Goal: Information Seeking & Learning: Understand process/instructions

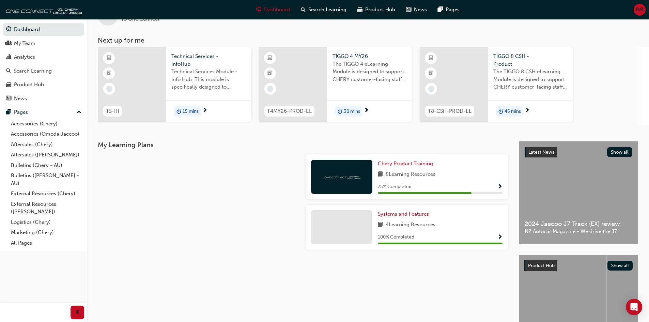
scroll to position [75, 0]
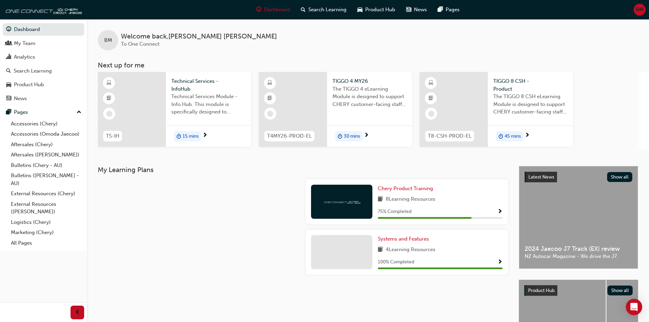
click at [225, 197] on div at bounding box center [199, 204] width 208 height 50
click at [175, 253] on div at bounding box center [199, 254] width 208 height 50
click at [170, 214] on div at bounding box center [199, 204] width 208 height 50
click at [33, 58] on div "Analytics" at bounding box center [24, 57] width 21 height 8
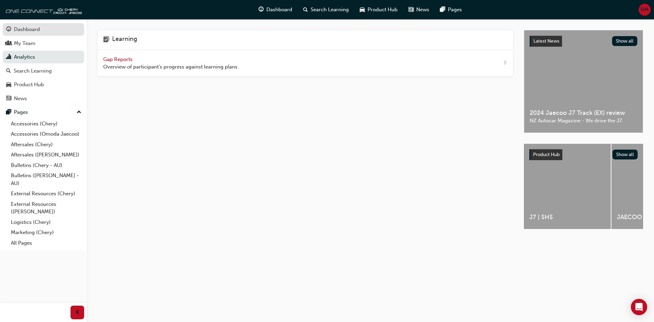
drag, startPoint x: 25, startPoint y: 37, endPoint x: 29, endPoint y: 35, distance: 4.0
click at [25, 36] on button "Dashboard My Team Analytics Search Learning Product Hub News Pages" at bounding box center [43, 64] width 81 height 84
click at [48, 40] on div "My Team" at bounding box center [43, 43] width 75 height 9
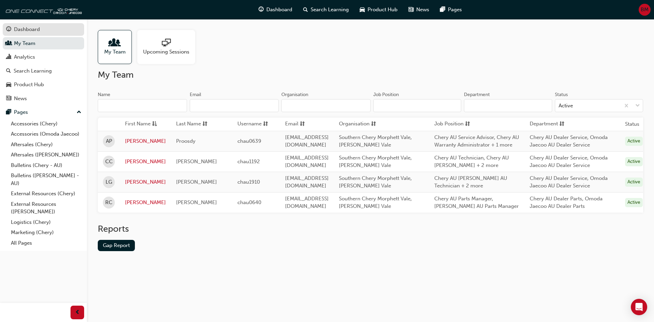
click at [44, 28] on div "Dashboard" at bounding box center [43, 29] width 75 height 9
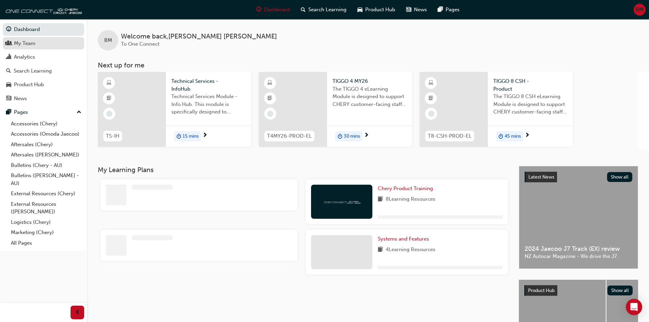
click at [40, 47] on div "My Team" at bounding box center [43, 43] width 75 height 9
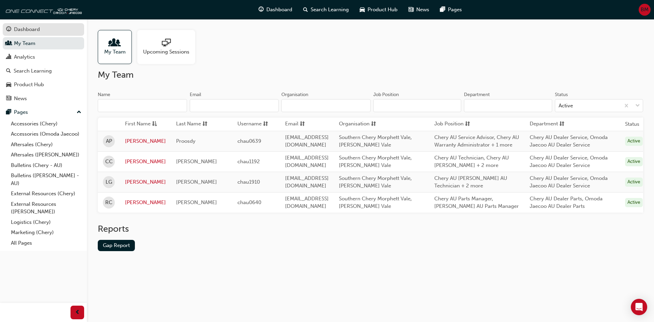
click at [28, 27] on div "Dashboard" at bounding box center [27, 30] width 26 height 8
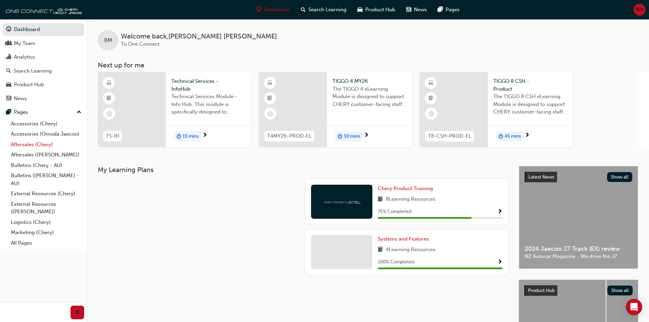
click at [27, 143] on link "Aftersales (Chery)" at bounding box center [46, 144] width 76 height 11
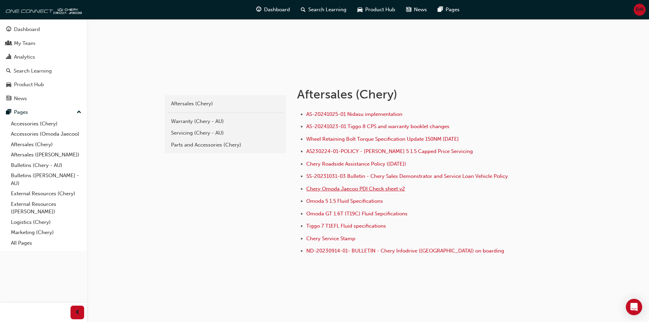
scroll to position [82, 0]
click at [198, 130] on div "Servicing (Chery - AU)" at bounding box center [225, 133] width 109 height 8
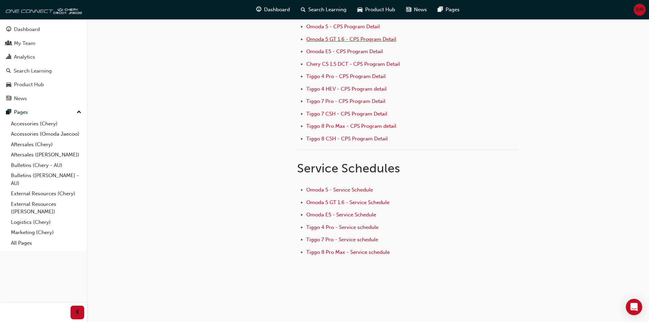
scroll to position [94, 0]
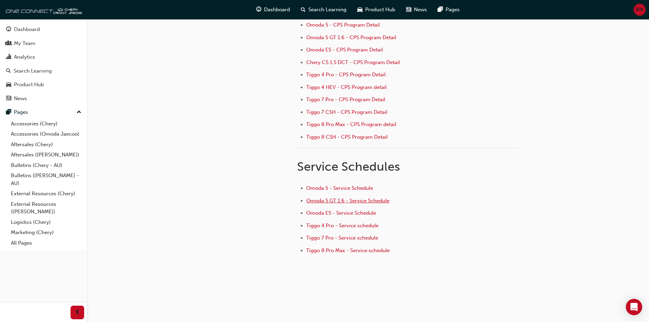
click at [344, 201] on span "Omoda 5 GT 1.6 - Service Schedule" at bounding box center [347, 200] width 83 height 6
